Goal: Find specific page/section: Find specific page/section

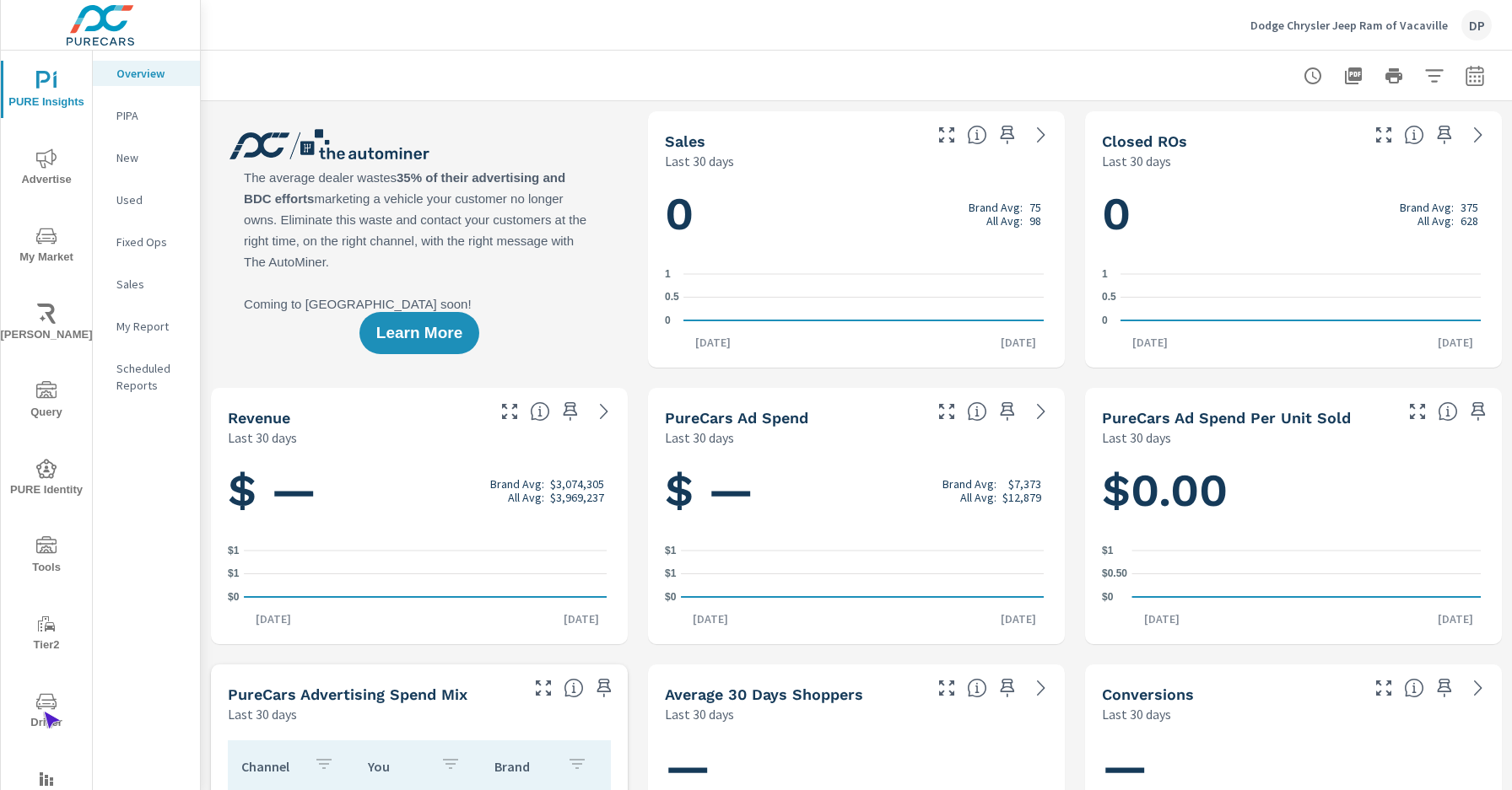
click at [43, 712] on span "Driver" at bounding box center [45, 712] width 81 height 42
